Goal: Information Seeking & Learning: Learn about a topic

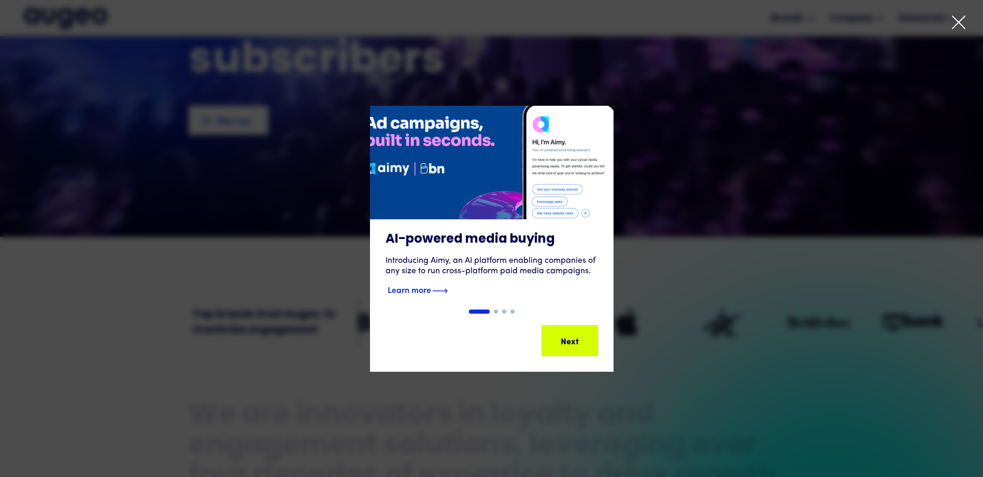
scroll to position [209, 0]
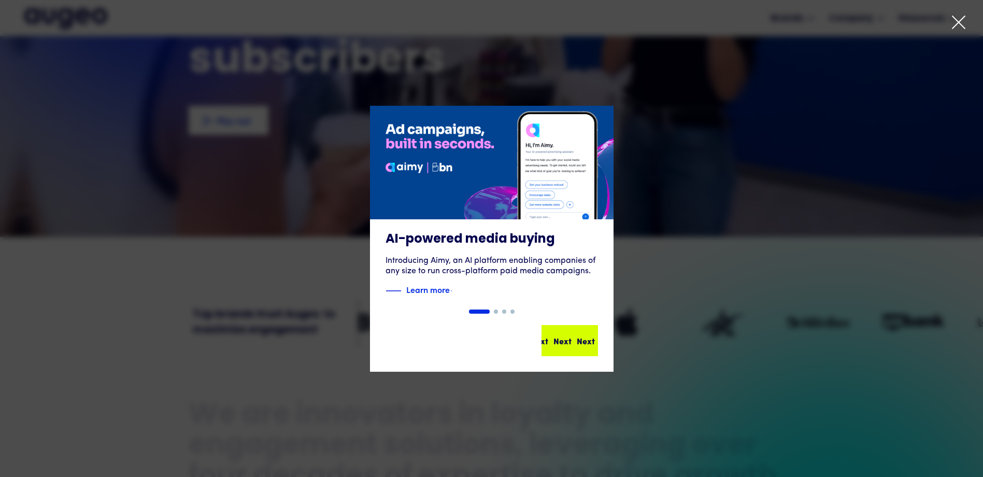
click at [580, 342] on div "Next" at bounding box center [586, 340] width 18 height 12
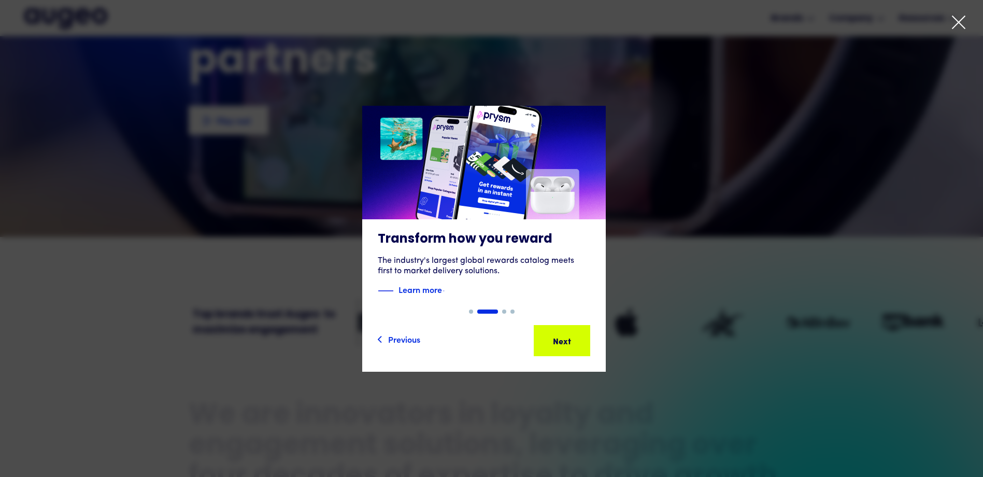
click at [580, 342] on div "Next Next Next Next" at bounding box center [566, 340] width 93 height 12
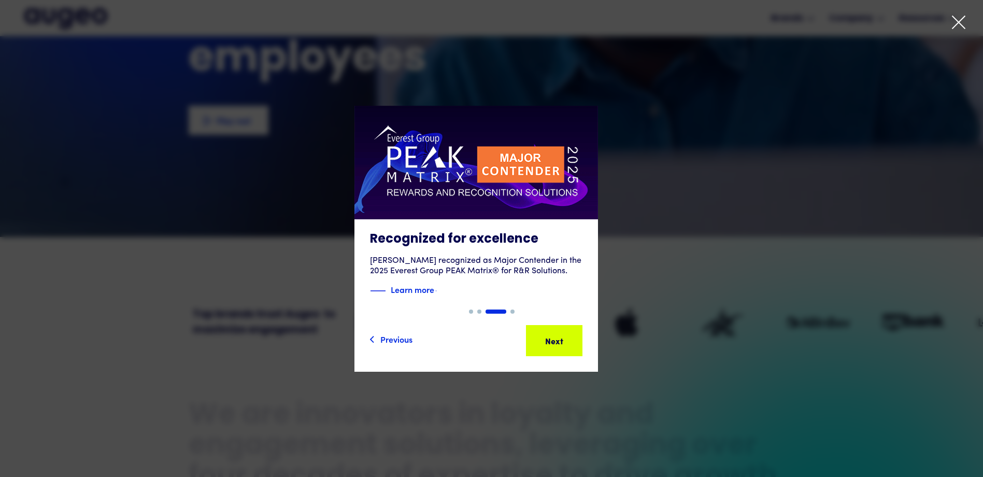
click at [580, 342] on div "Next Next Next Next" at bounding box center [558, 340] width 93 height 12
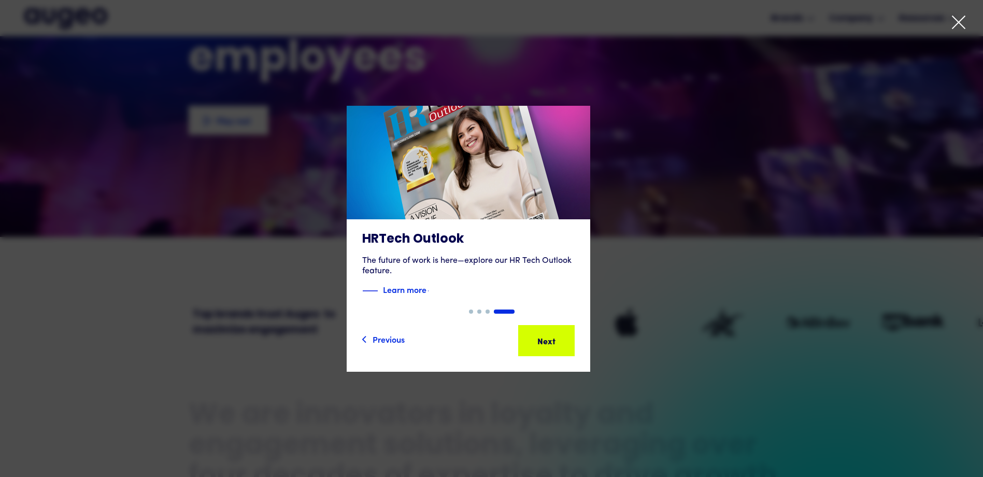
click at [580, 342] on div "Next Next Next Next" at bounding box center [550, 340] width 93 height 12
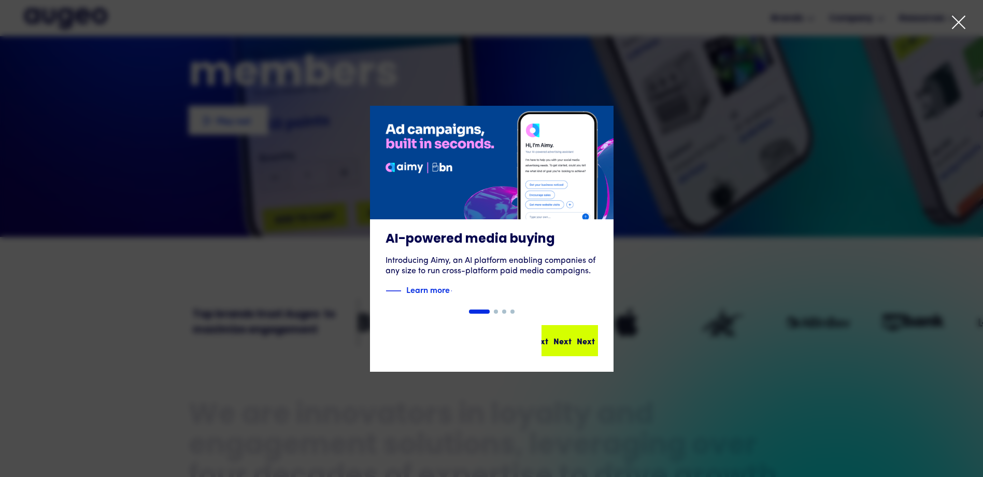
click at [580, 342] on div "Next" at bounding box center [586, 340] width 18 height 12
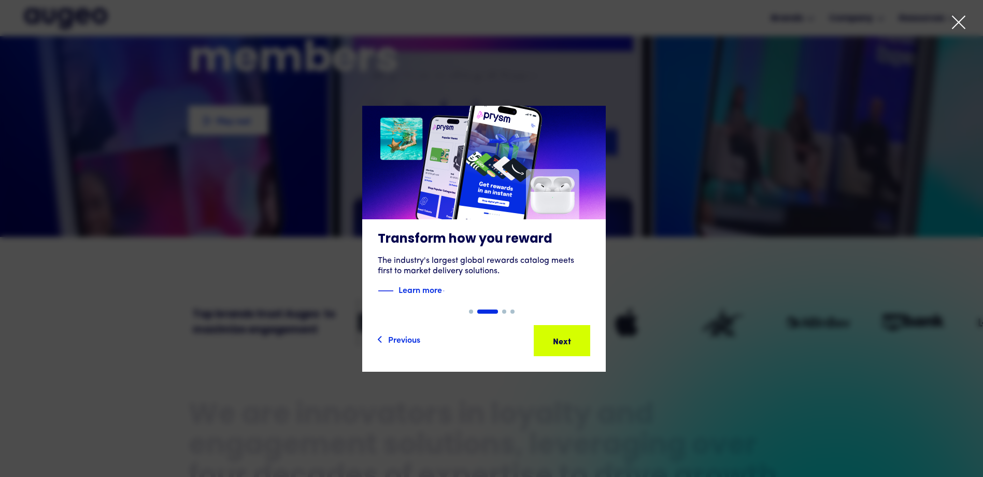
click at [580, 342] on div "Next" at bounding box center [578, 340] width 18 height 12
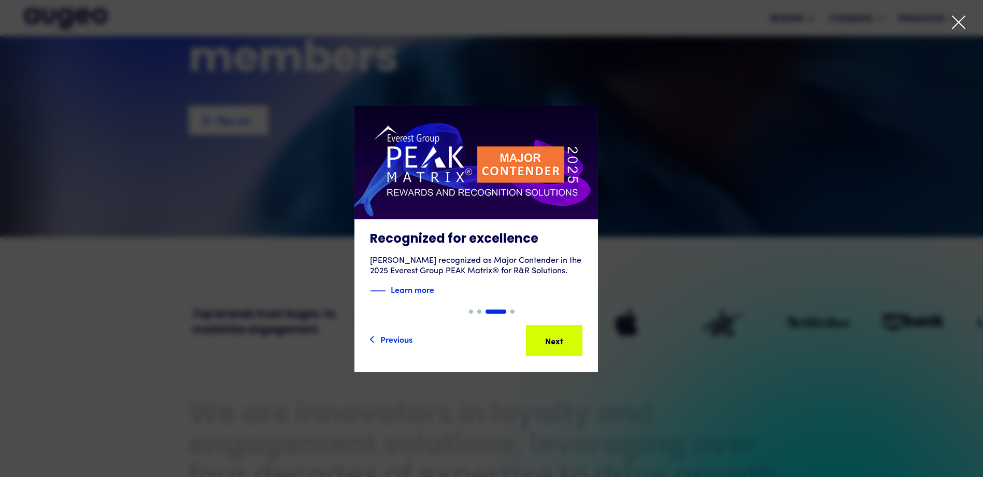
click at [570, 342] on div "Next" at bounding box center [560, 340] width 18 height 12
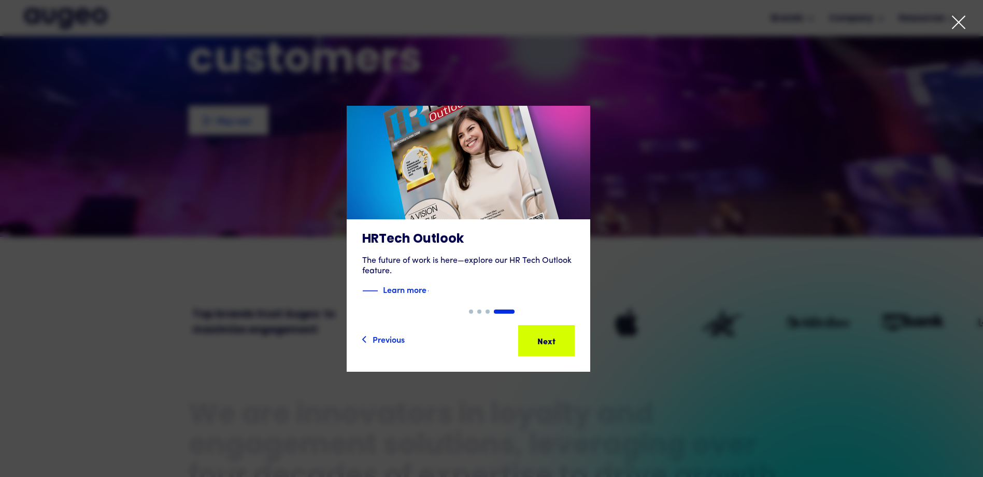
click at [962, 26] on icon at bounding box center [958, 22] width 12 height 12
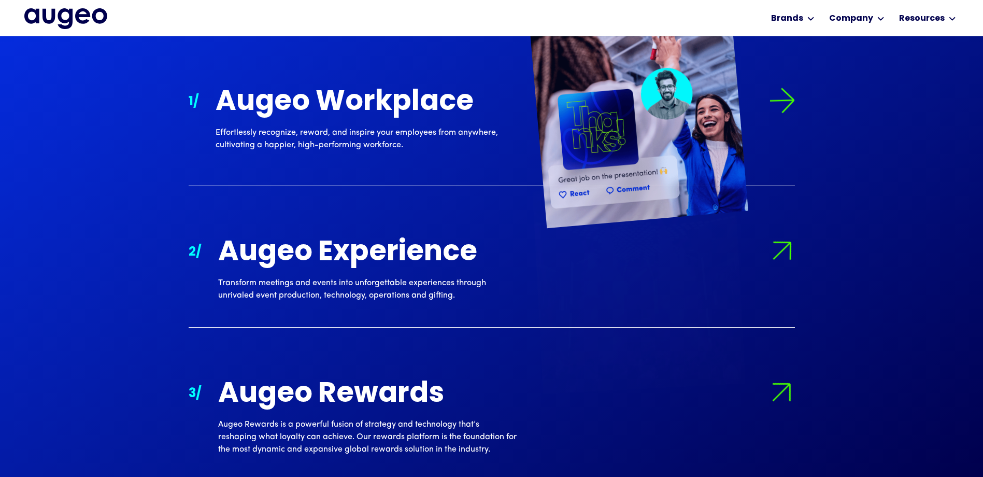
click at [378, 100] on div "Augeo Workplace" at bounding box center [365, 103] width 298 height 31
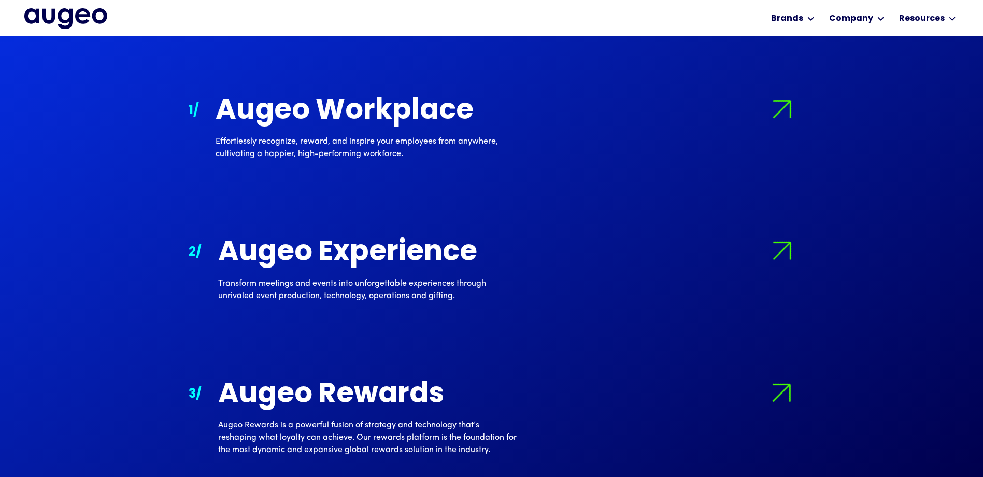
scroll to position [1045, 0]
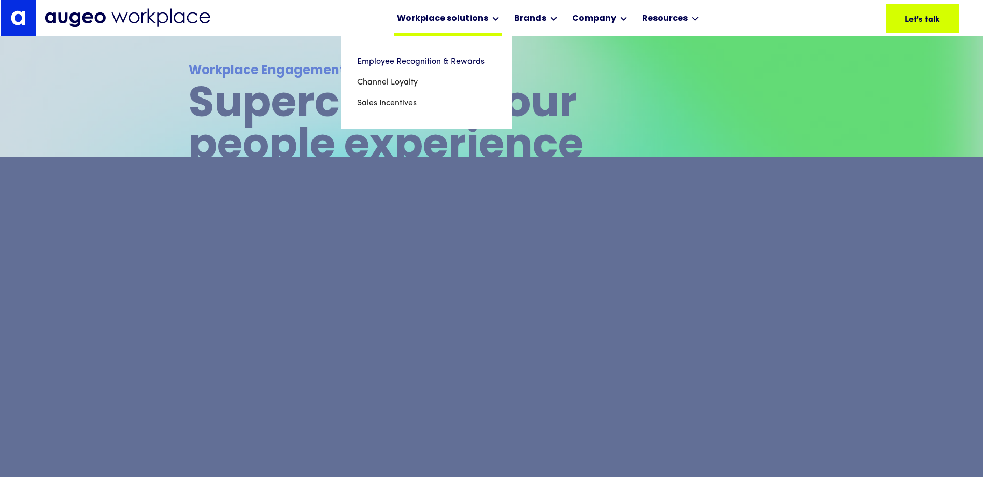
scroll to position [261, 0]
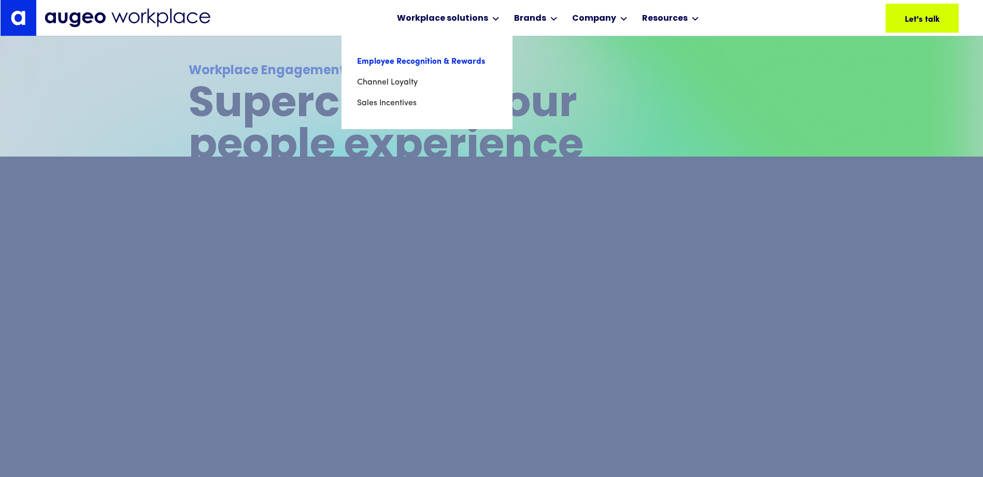
click at [459, 60] on link "Employee Recognition & Rewards" at bounding box center [427, 61] width 140 height 21
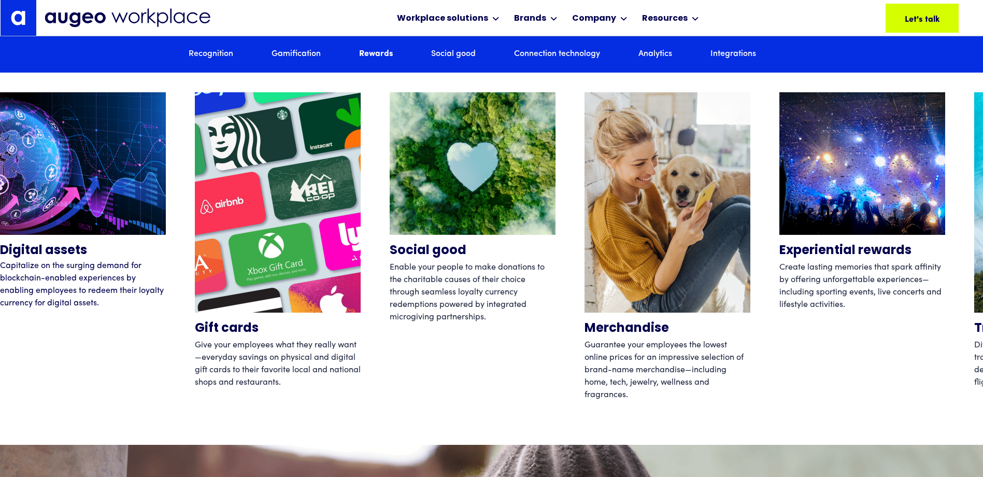
scroll to position [3396, 0]
